Goal: Information Seeking & Learning: Find specific fact

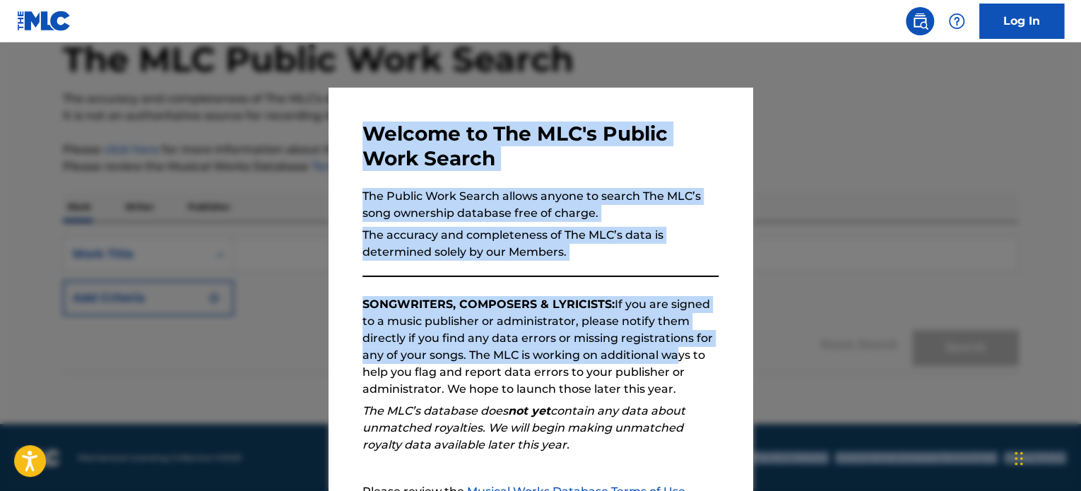
scroll to position [155, 0]
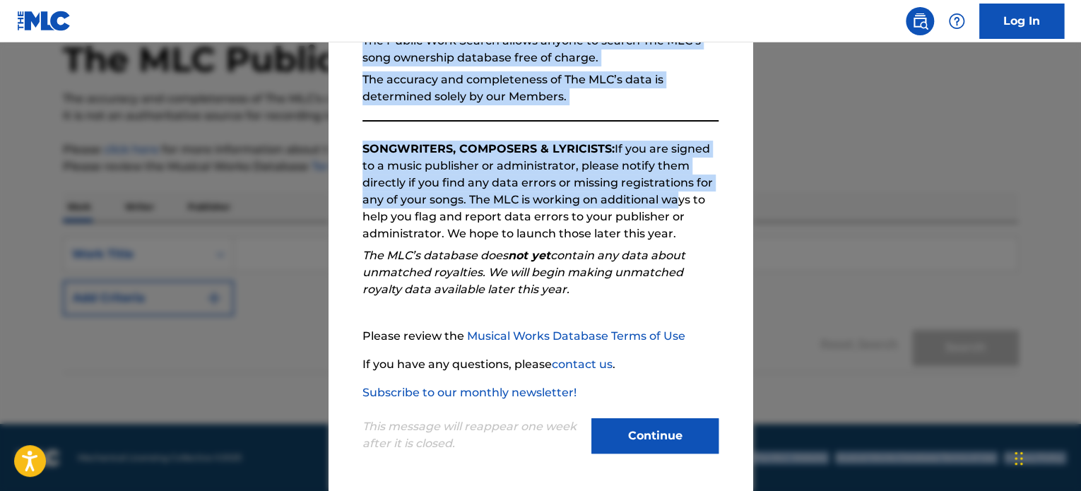
drag, startPoint x: 623, startPoint y: 432, endPoint x: 604, endPoint y: 524, distance: 93.8
click at [604, 413] on html "Press Alt+1 for screen-reader mode, Alt+0 to cancel Accessibility Screen-Reader…" at bounding box center [540, 167] width 1081 height 491
click at [648, 428] on button "Continue" at bounding box center [654, 435] width 127 height 35
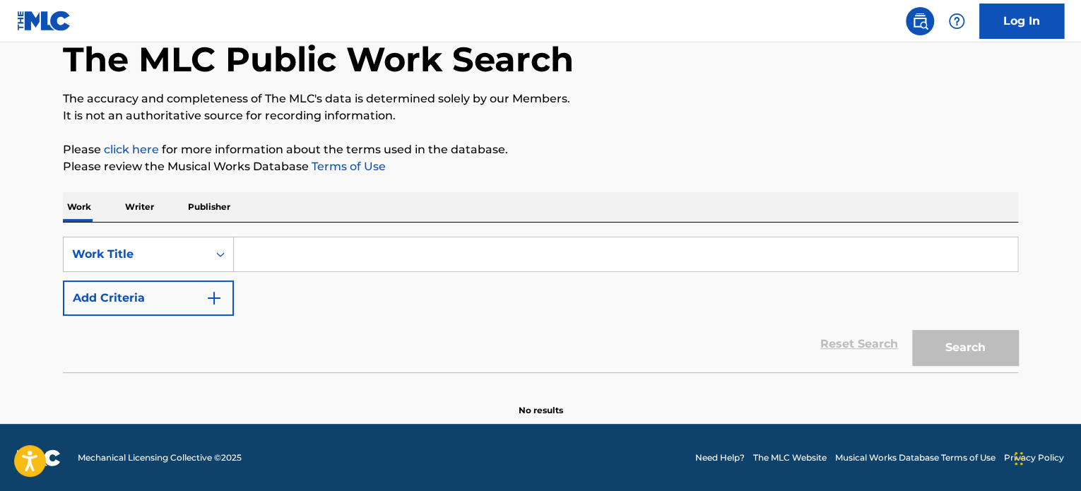
click at [257, 251] on input "Search Form" at bounding box center [625, 254] width 783 height 34
click at [141, 262] on div "Work Title" at bounding box center [136, 254] width 144 height 27
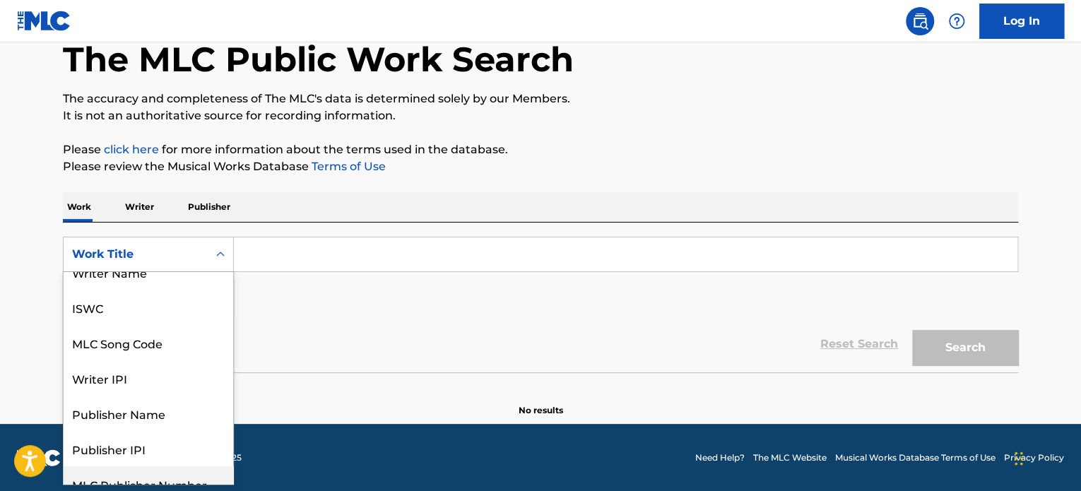
scroll to position [0, 0]
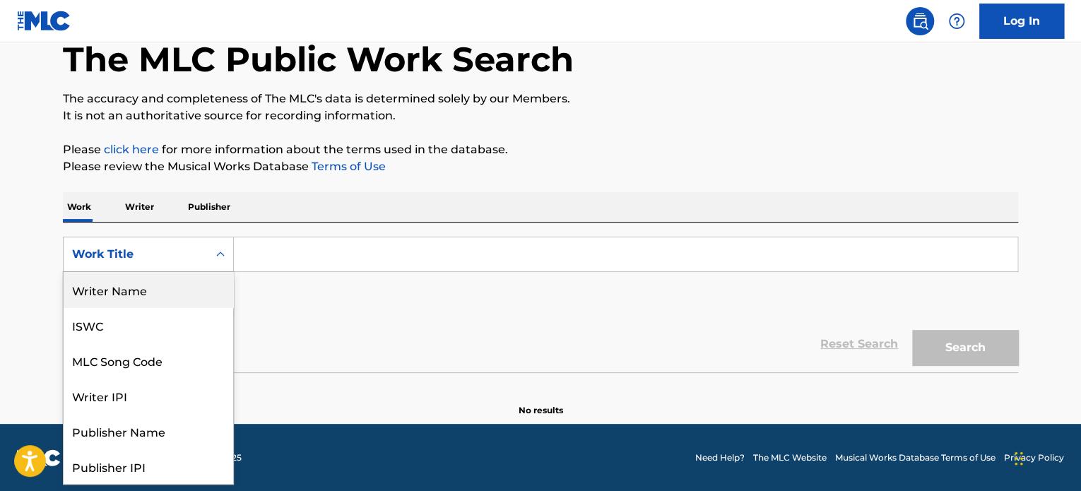
click at [135, 302] on div "Writer Name" at bounding box center [149, 289] width 170 height 35
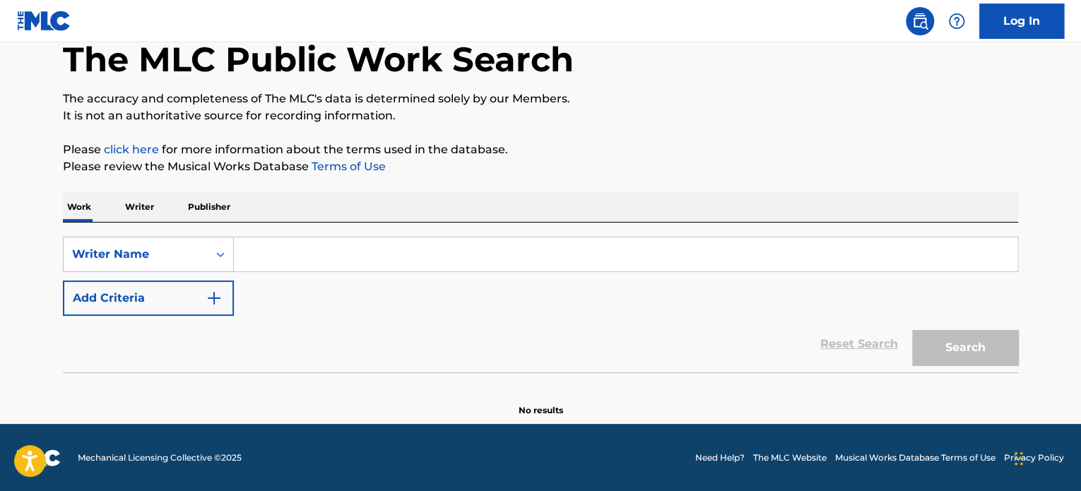
click at [310, 241] on input "Search Form" at bounding box center [625, 254] width 783 height 34
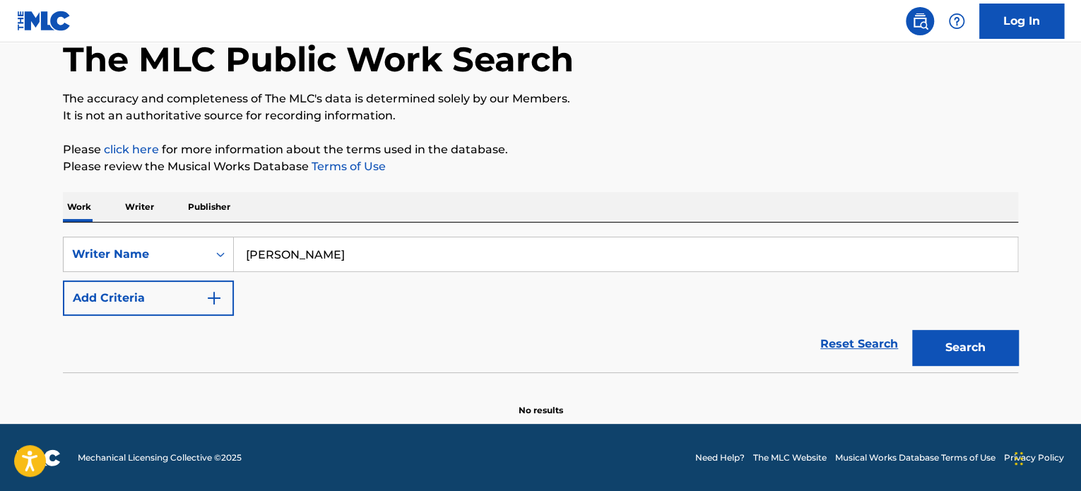
type input "Chuck Berry"
click at [912, 330] on button "Search" at bounding box center [965, 347] width 106 height 35
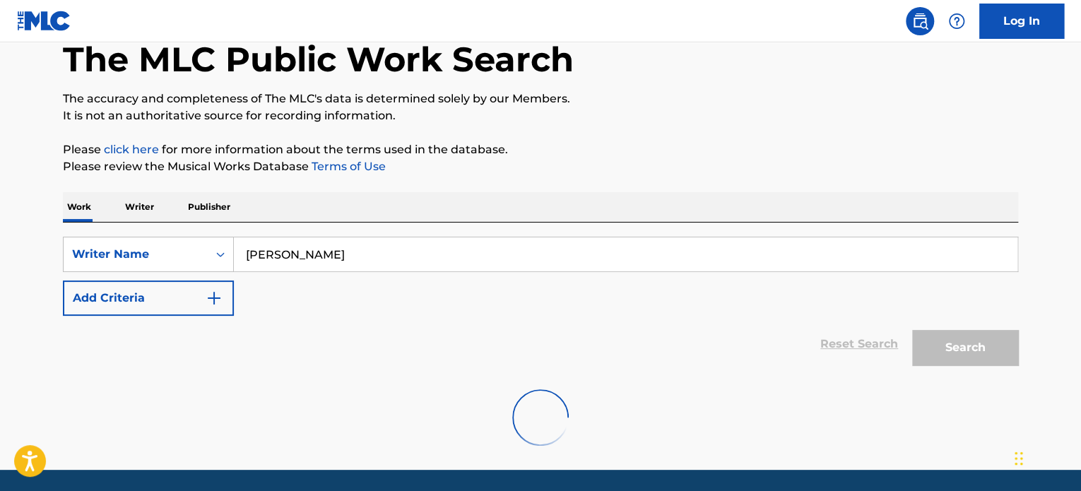
scroll to position [124, 0]
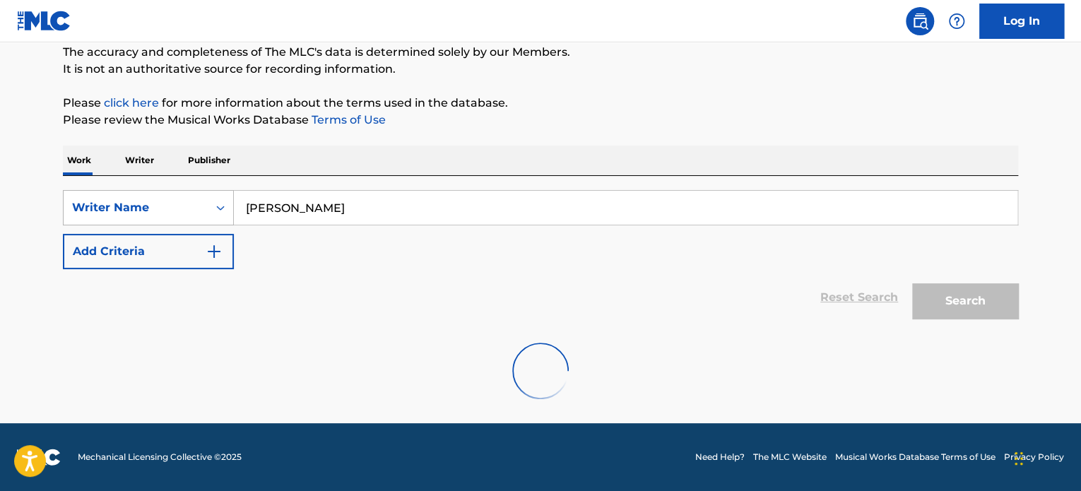
click at [215, 218] on div "Search Form" at bounding box center [220, 207] width 25 height 25
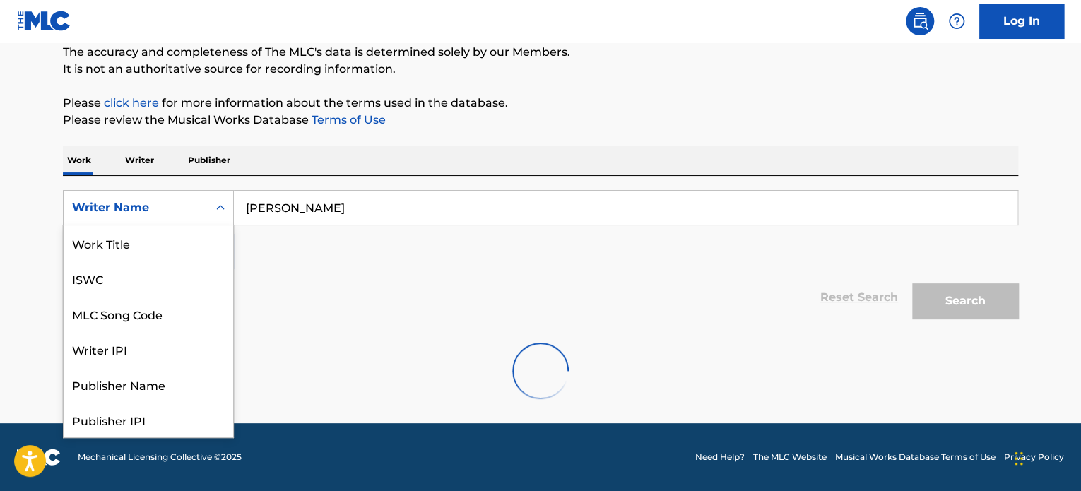
scroll to position [71, 0]
click at [144, 163] on p "Writer" at bounding box center [139, 161] width 37 height 30
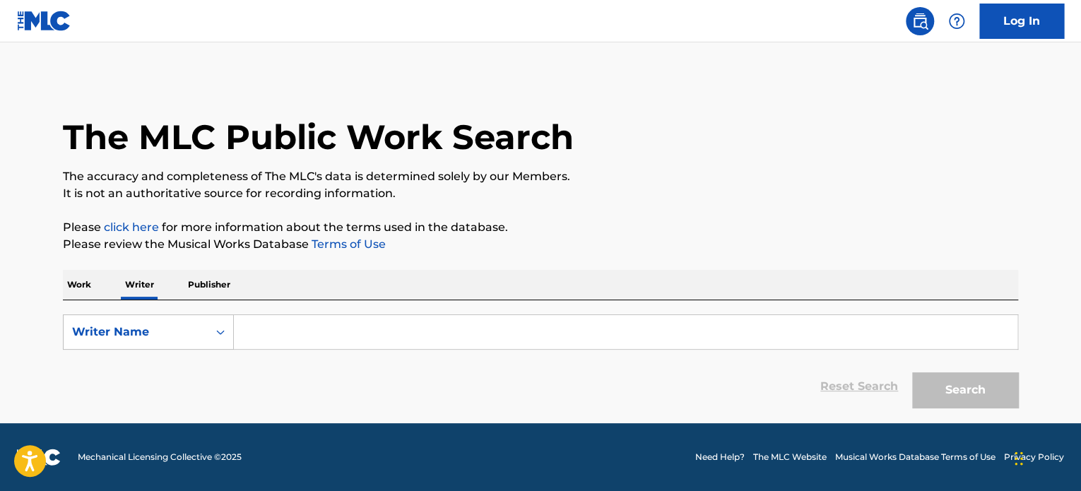
click at [319, 324] on input "Search Form" at bounding box center [625, 332] width 783 height 34
type input "Chuck Berry"
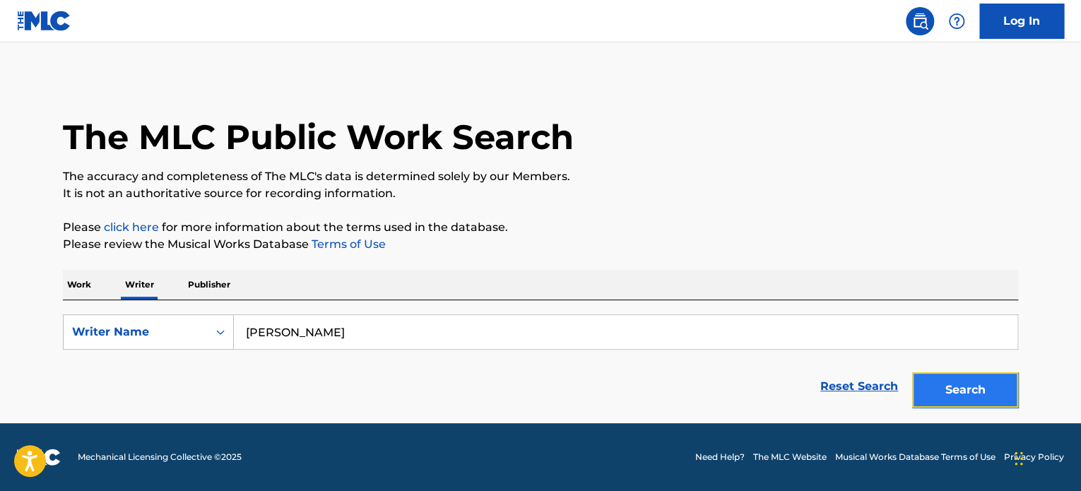
click at [944, 398] on button "Search" at bounding box center [965, 389] width 106 height 35
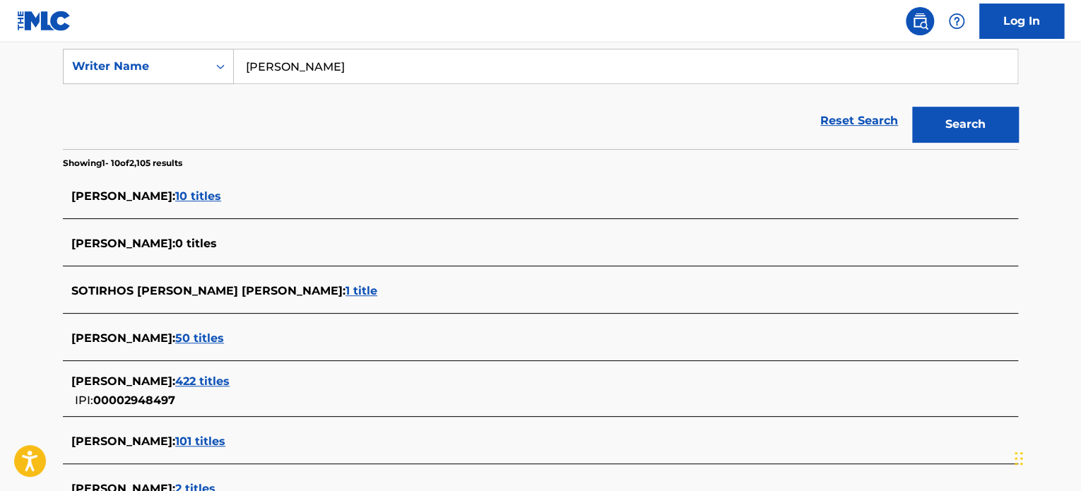
scroll to position [266, 0]
click at [197, 198] on span "10 titles" at bounding box center [198, 195] width 46 height 13
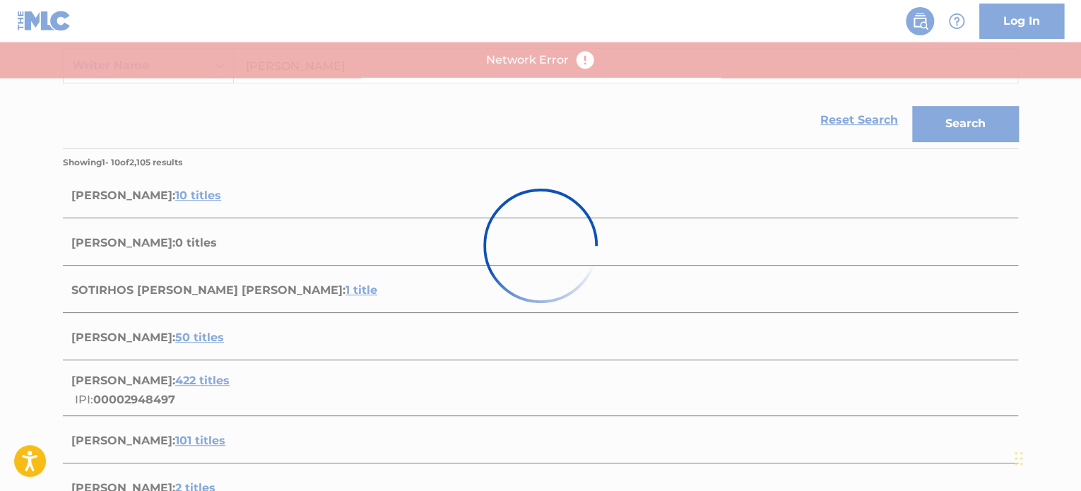
click at [197, 198] on div at bounding box center [540, 245] width 1081 height 491
drag, startPoint x: 1056, startPoint y: 277, endPoint x: 906, endPoint y: 88, distance: 241.4
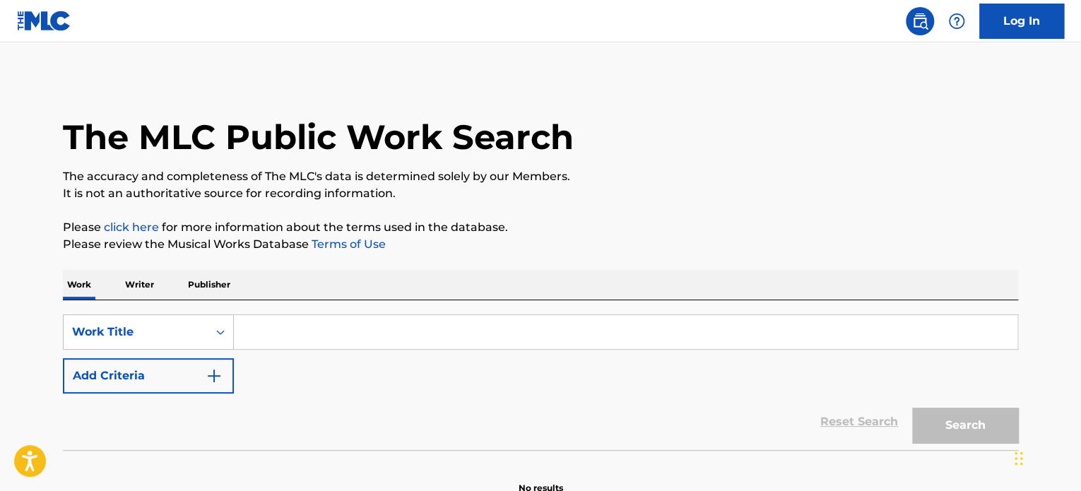
click at [342, 331] on input "Search Form" at bounding box center [625, 332] width 783 height 34
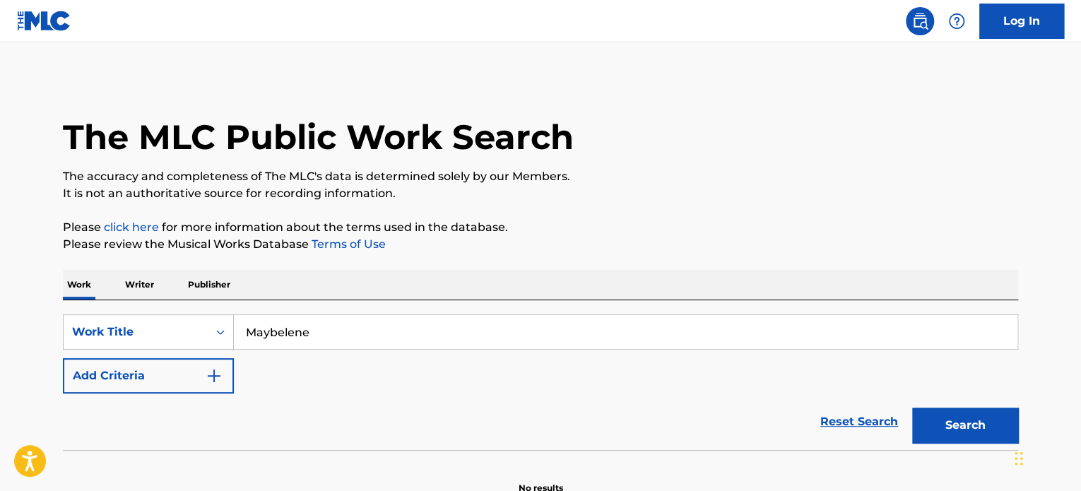
click at [912, 408] on button "Search" at bounding box center [965, 425] width 106 height 35
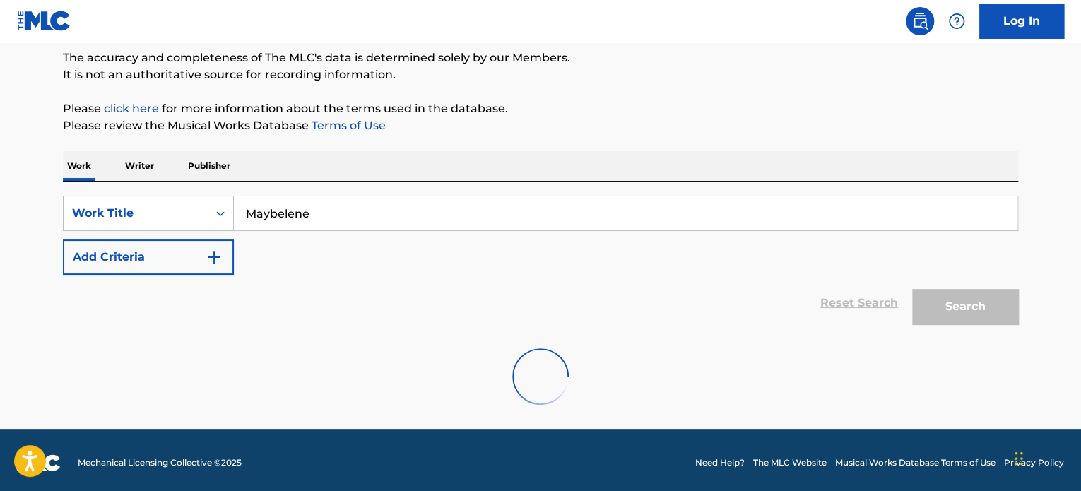
scroll to position [119, 0]
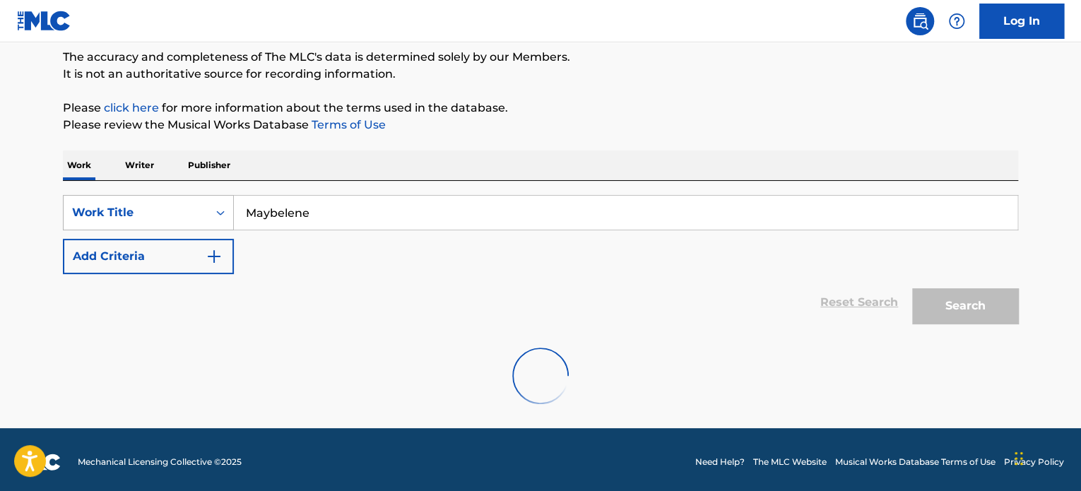
drag, startPoint x: 316, startPoint y: 210, endPoint x: 198, endPoint y: 201, distance: 119.0
click at [196, 200] on div "SearchWithCriteriad8926bf5-3db8-4e94-9f36-6b53097de0fe Work Title Maybelene" at bounding box center [540, 212] width 955 height 35
paste input "maybellene"
type input "maybellene"
click at [285, 211] on input "maybellene" at bounding box center [625, 213] width 783 height 34
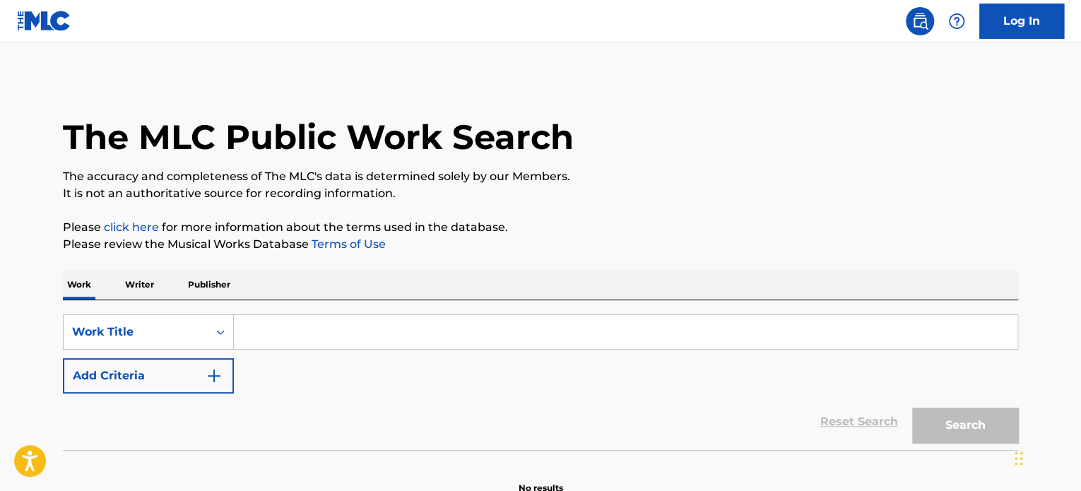
click at [306, 346] on input "Search Form" at bounding box center [625, 332] width 783 height 34
paste input "maybellene"
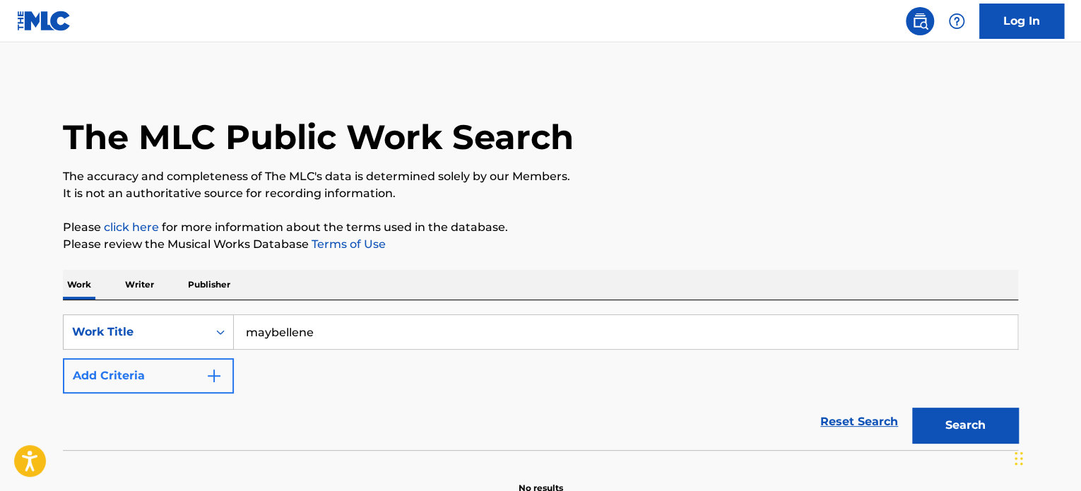
type input "maybellene"
click at [201, 389] on button "Add Criteria" at bounding box center [148, 375] width 171 height 35
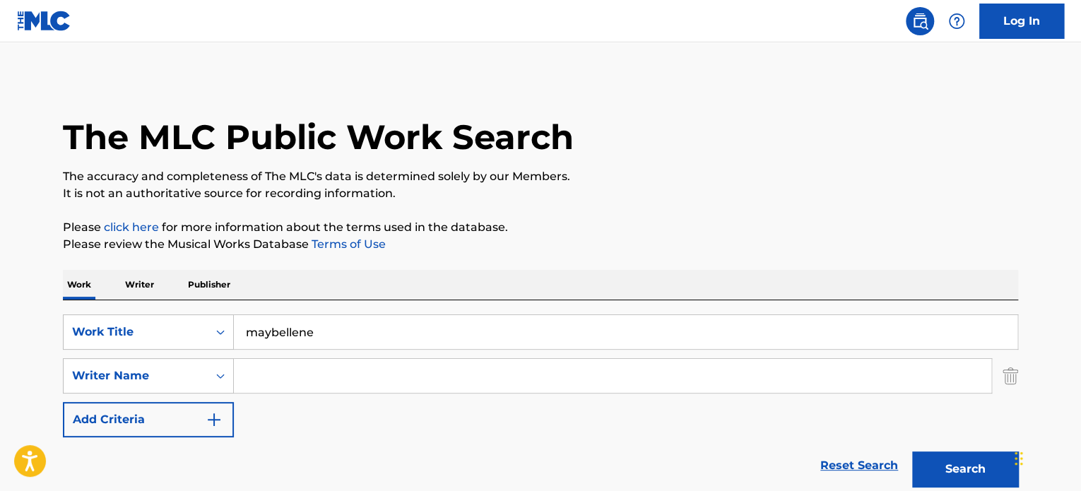
click at [315, 370] on input "Search Form" at bounding box center [612, 376] width 757 height 34
click at [966, 465] on button "Search" at bounding box center [965, 468] width 106 height 35
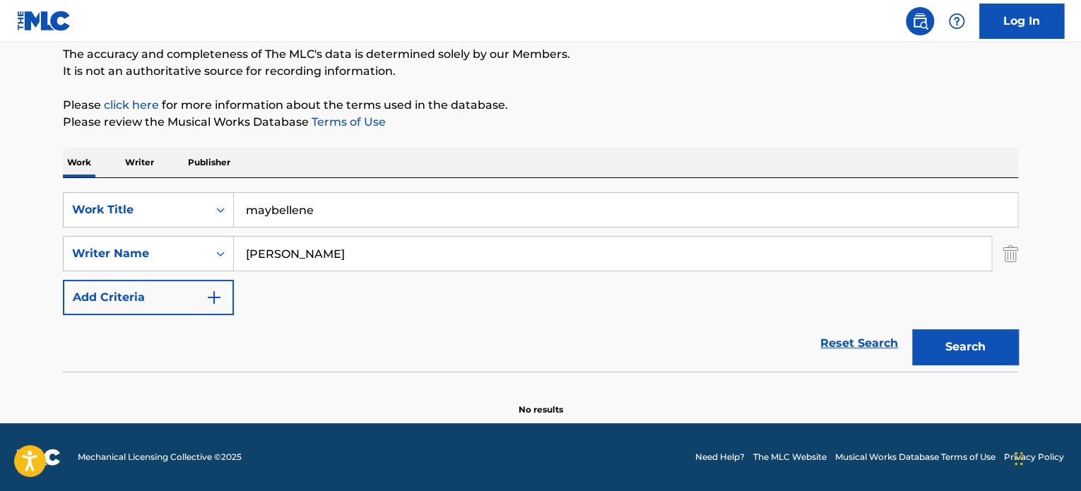
scroll to position [121, 0]
click at [302, 350] on div "Reset Search Search" at bounding box center [540, 344] width 955 height 57
drag, startPoint x: 303, startPoint y: 246, endPoint x: 196, endPoint y: 235, distance: 108.0
click at [196, 235] on div "SearchWithCriteriafebb2c84-0cfe-4bd7-9809-c4983f36c1f2 Work Title maybellene Se…" at bounding box center [540, 254] width 955 height 123
type input "\"
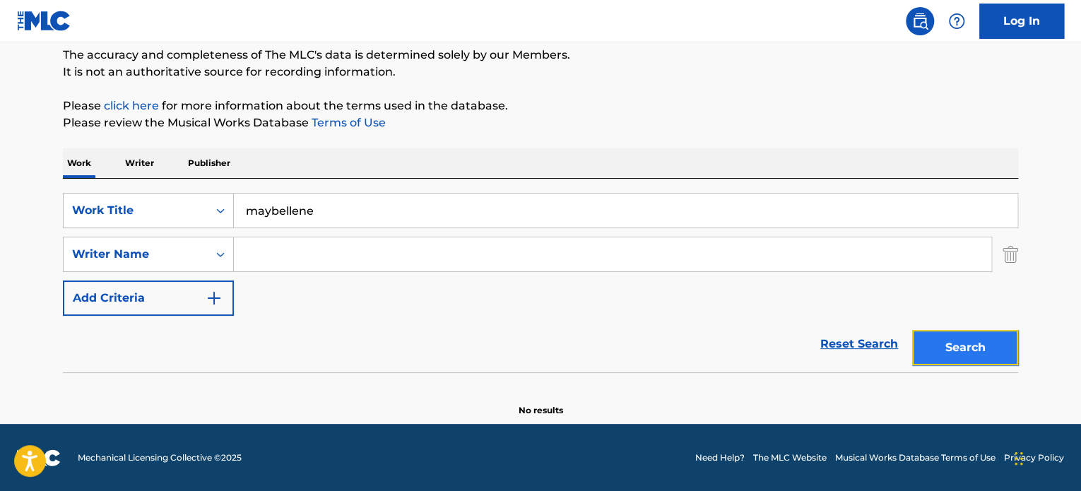
click at [952, 337] on button "Search" at bounding box center [965, 347] width 106 height 35
click at [149, 162] on p "Writer" at bounding box center [139, 163] width 37 height 30
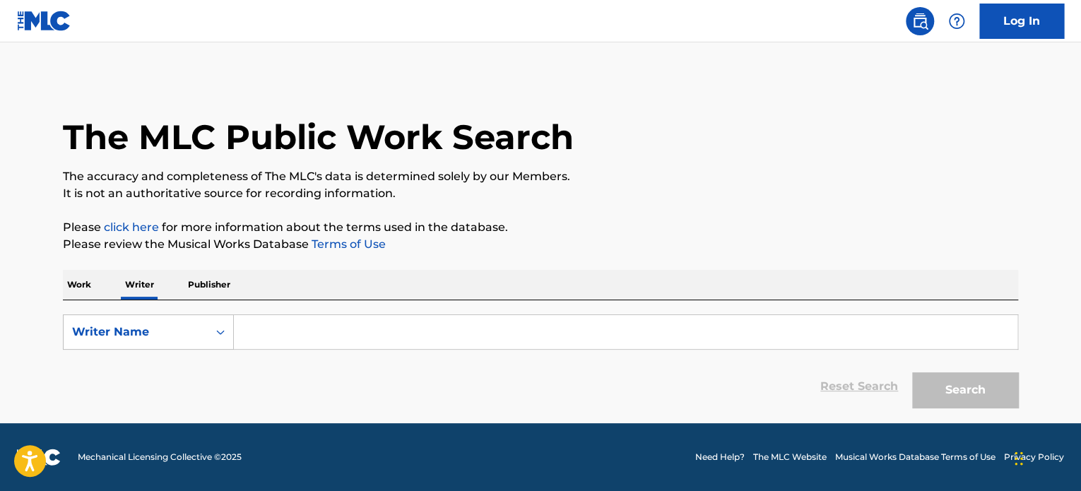
click at [277, 324] on input "Search Form" at bounding box center [625, 332] width 783 height 34
type input "Chuck Berry"
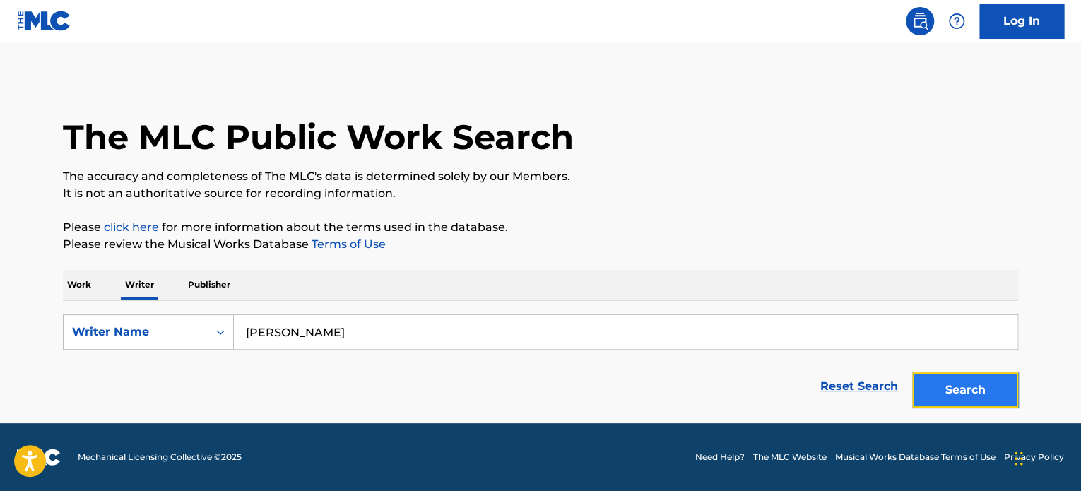
click at [964, 389] on button "Search" at bounding box center [965, 389] width 106 height 35
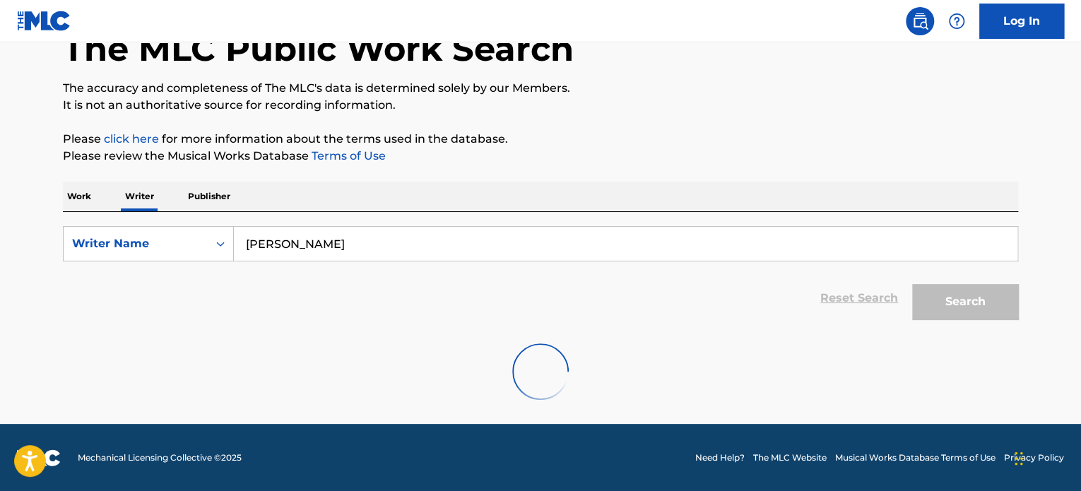
scroll to position [286, 0]
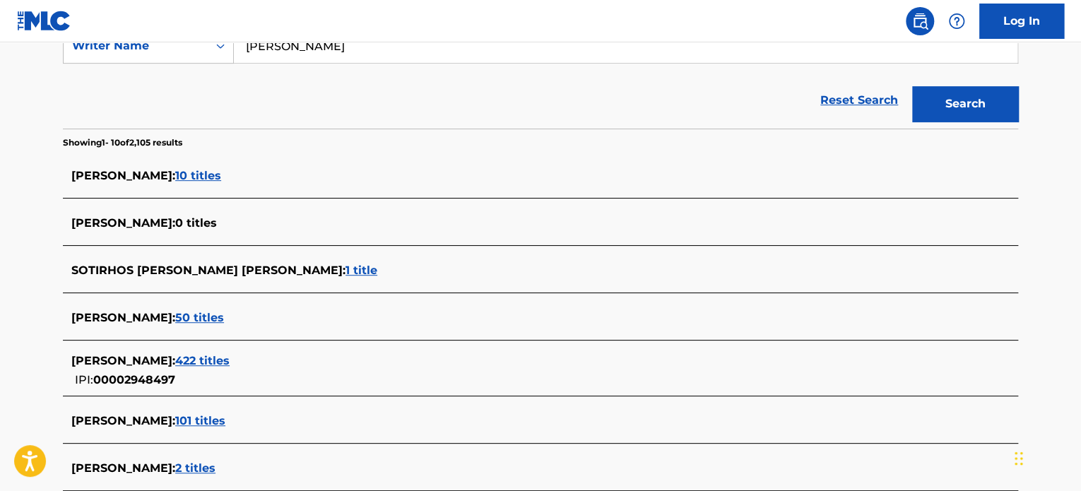
click at [202, 357] on span "422 titles" at bounding box center [202, 360] width 54 height 13
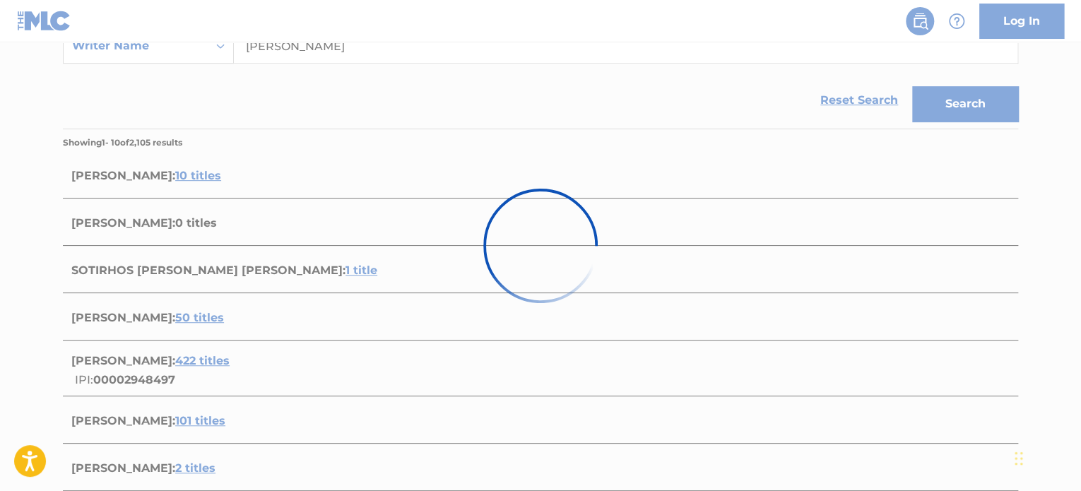
click at [336, 383] on div at bounding box center [540, 245] width 1081 height 491
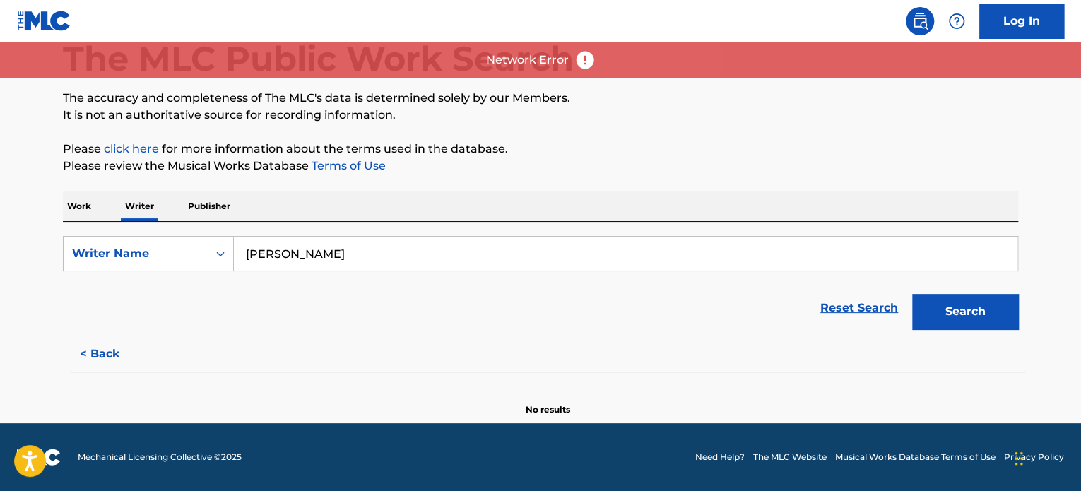
scroll to position [78, 0]
click at [387, 316] on div "Reset Search Search" at bounding box center [540, 308] width 955 height 57
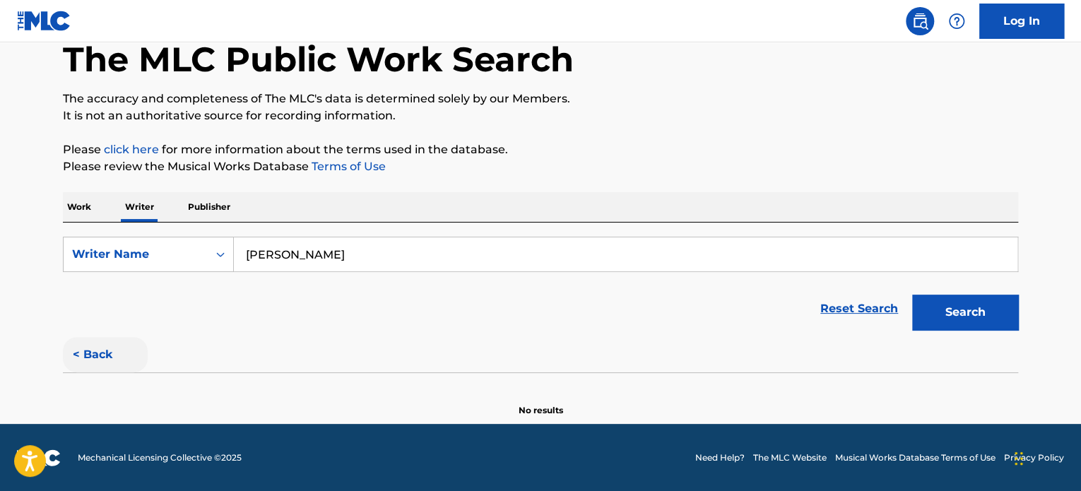
click at [101, 357] on button "< Back" at bounding box center [105, 354] width 85 height 35
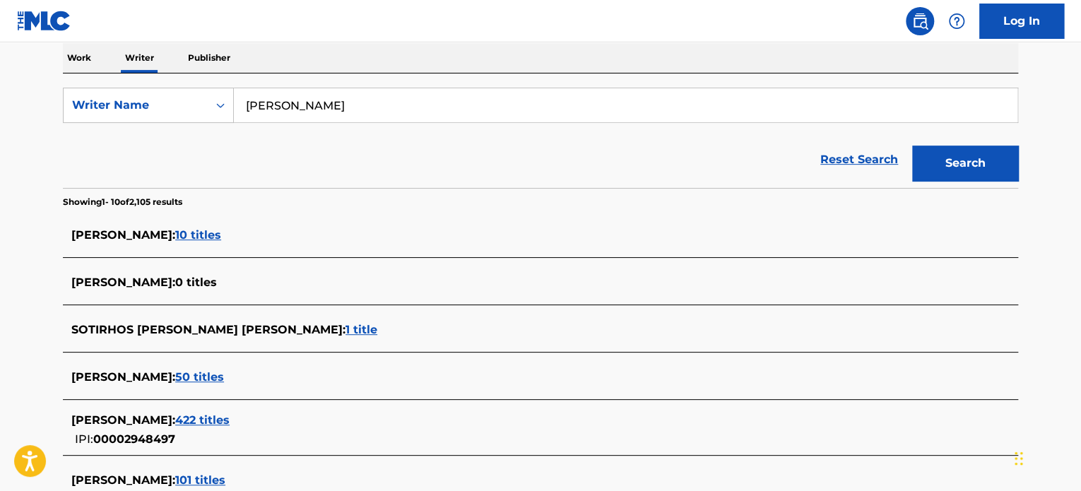
scroll to position [270, 0]
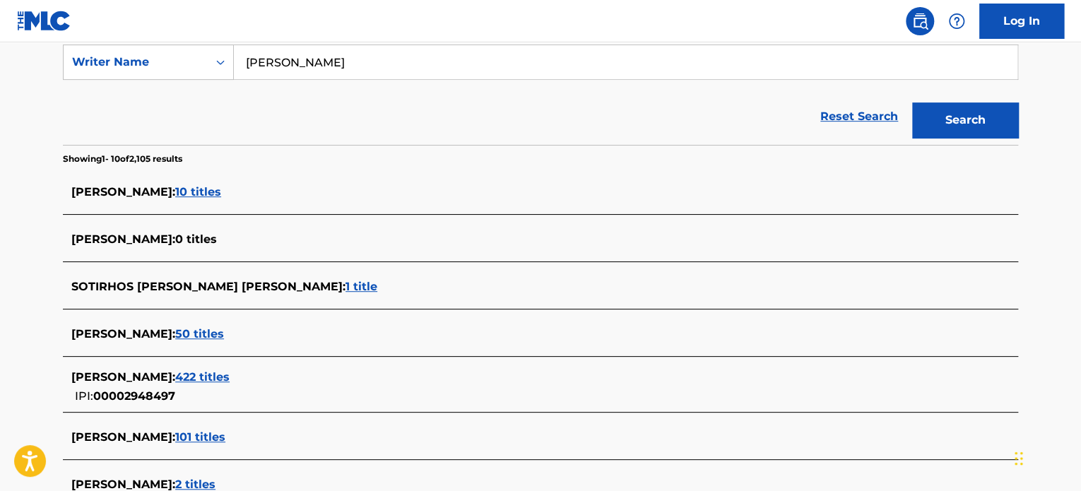
click at [180, 190] on span "10 titles" at bounding box center [198, 191] width 46 height 13
